Goal: Contribute content

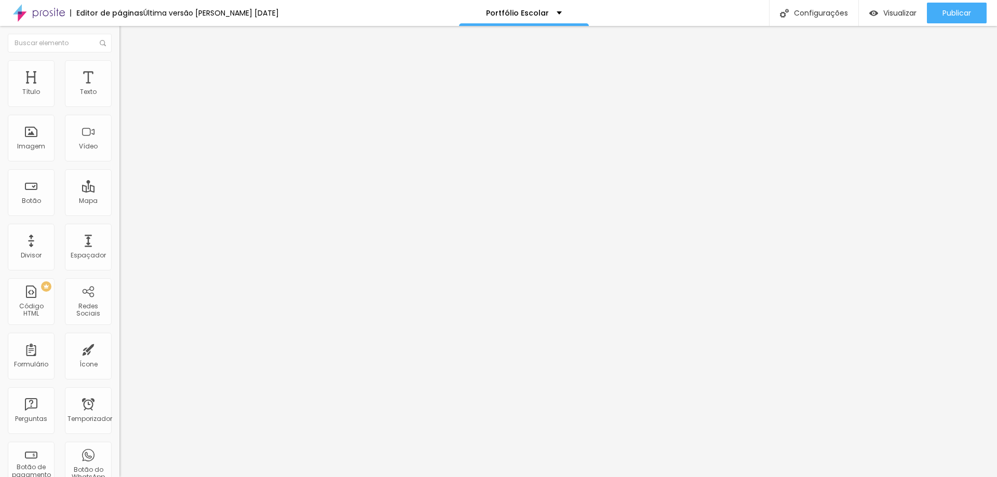
click at [129, 70] on font "Estilo" at bounding box center [137, 67] width 16 height 9
click at [129, 61] on font "Conteúdo" at bounding box center [145, 56] width 32 height 9
click at [119, 71] on img at bounding box center [123, 75] width 9 height 9
click at [119, 60] on li "Conteúdo" at bounding box center [178, 55] width 119 height 10
click at [119, 71] on li "Avançado" at bounding box center [178, 76] width 119 height 10
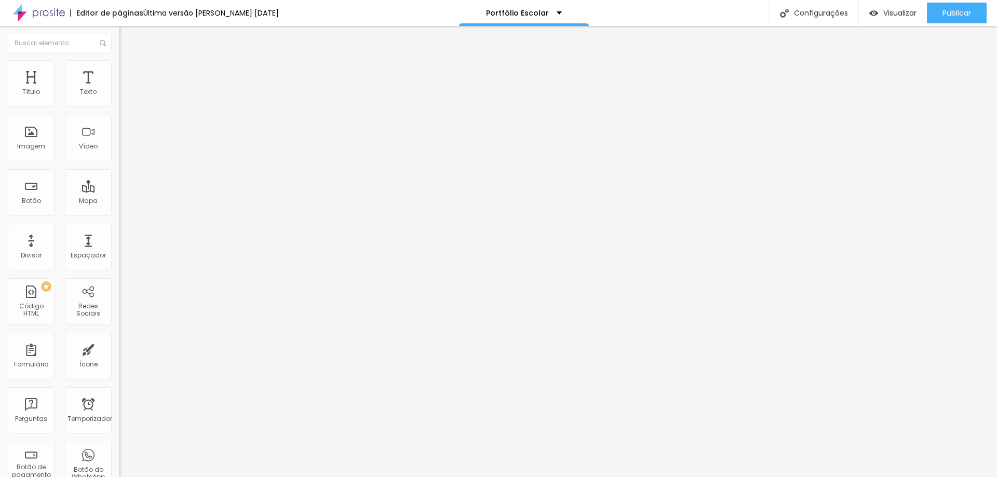
click at [119, 69] on li "Estilo" at bounding box center [178, 65] width 119 height 10
click at [119, 60] on li "Conteúdo" at bounding box center [178, 55] width 119 height 10
click at [127, 37] on img "button" at bounding box center [131, 38] width 8 height 8
click at [92, 143] on div "Vídeo" at bounding box center [88, 138] width 47 height 47
click at [119, 98] on input "text" at bounding box center [181, 92] width 125 height 10
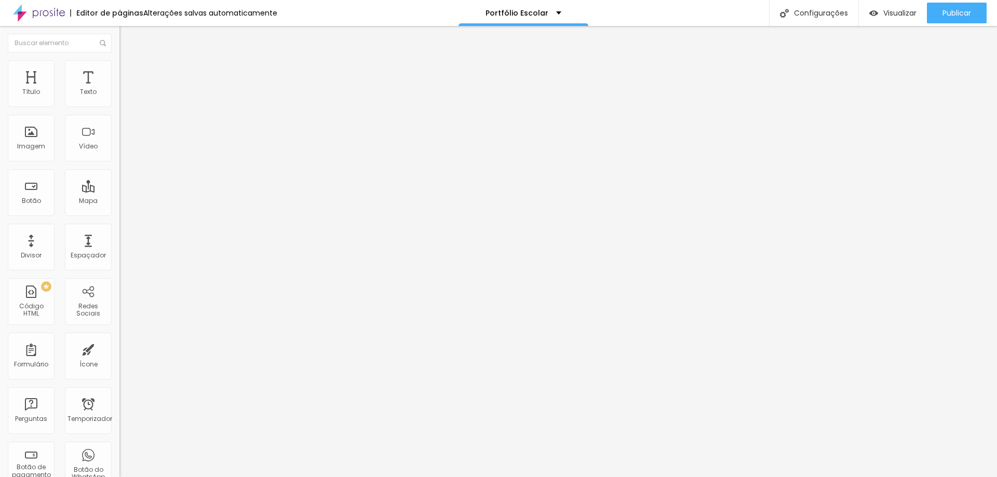
paste input "<iframe width="466" height="823" src="[URL][DOMAIN_NAME]" title="#professor #ar…"
type input "<iframe width="466" height="823" src="[URL][DOMAIN_NAME]" title="#professor #ar…"
click at [895, 6] on div "Visualizar" at bounding box center [893, 13] width 47 height 21
